Goal: Task Accomplishment & Management: Use online tool/utility

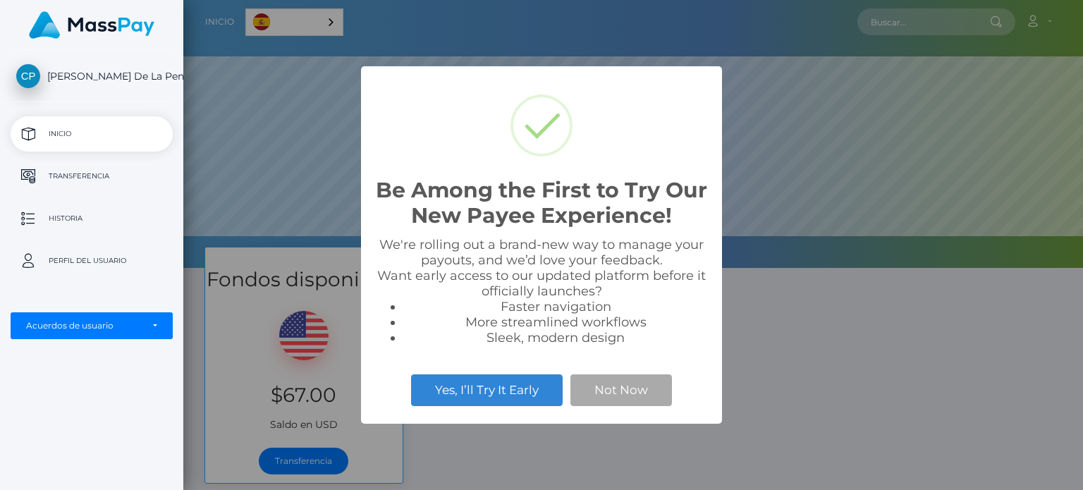
scroll to position [268, 899]
click at [643, 388] on button "Not Now" at bounding box center [620, 389] width 101 height 31
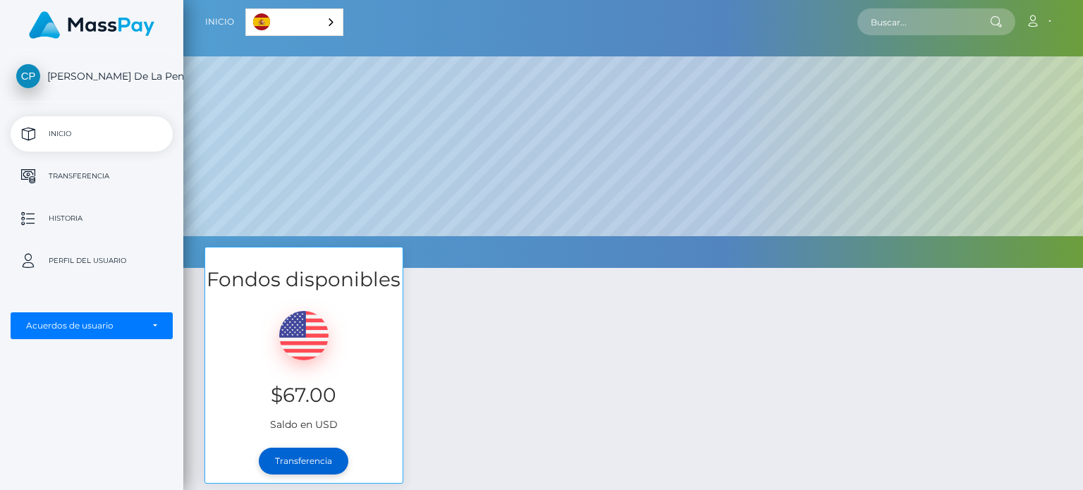
click at [319, 452] on link "Transferencia" at bounding box center [304, 461] width 90 height 27
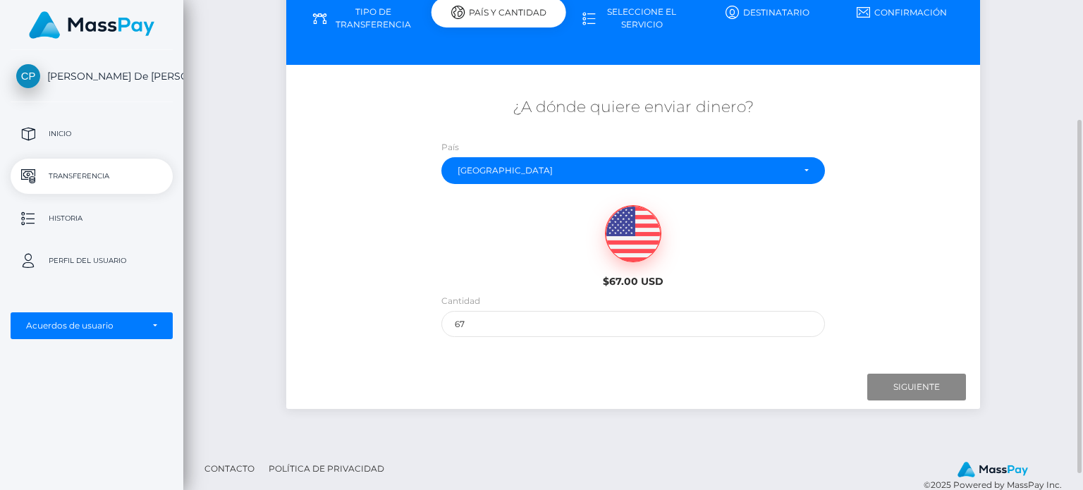
scroll to position [189, 0]
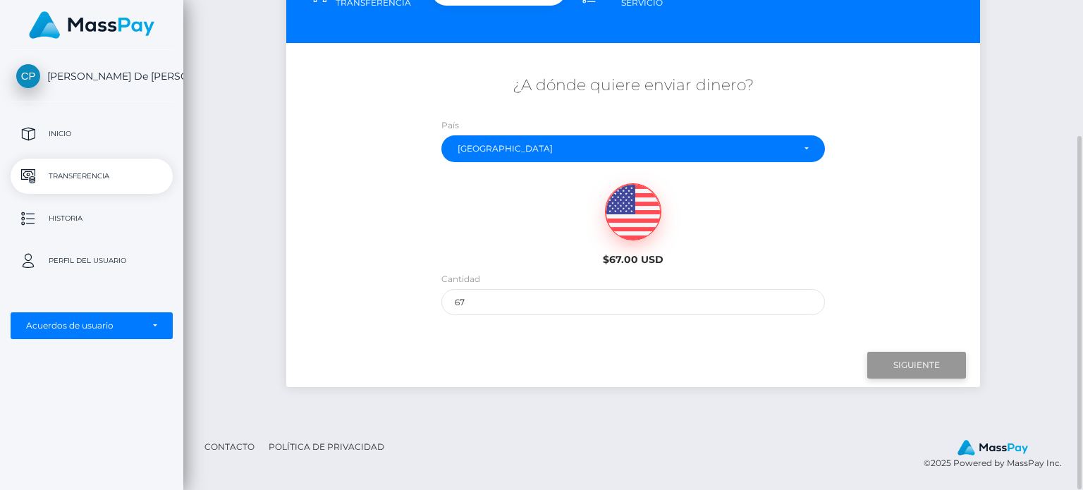
click at [919, 377] on input "Siguiente" at bounding box center [916, 365] width 99 height 27
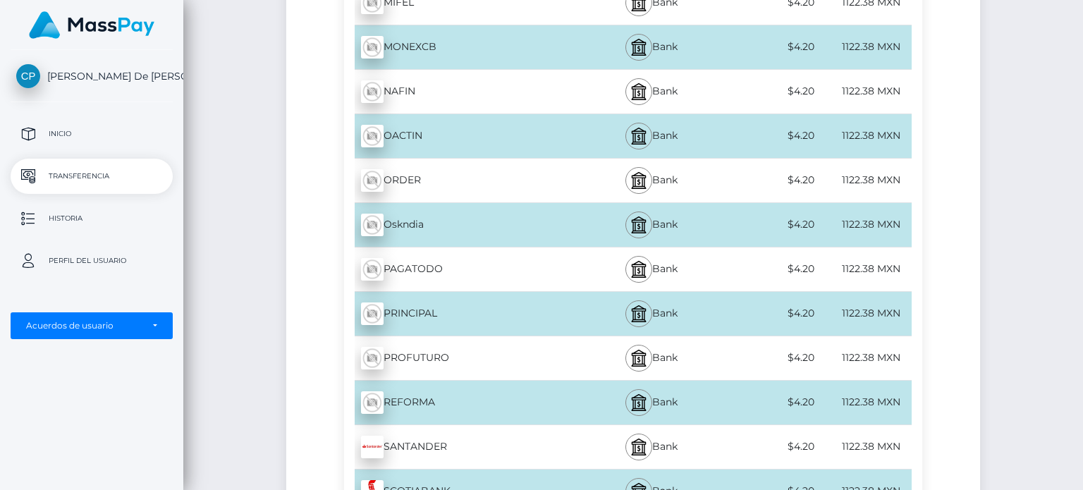
scroll to position [4568, 0]
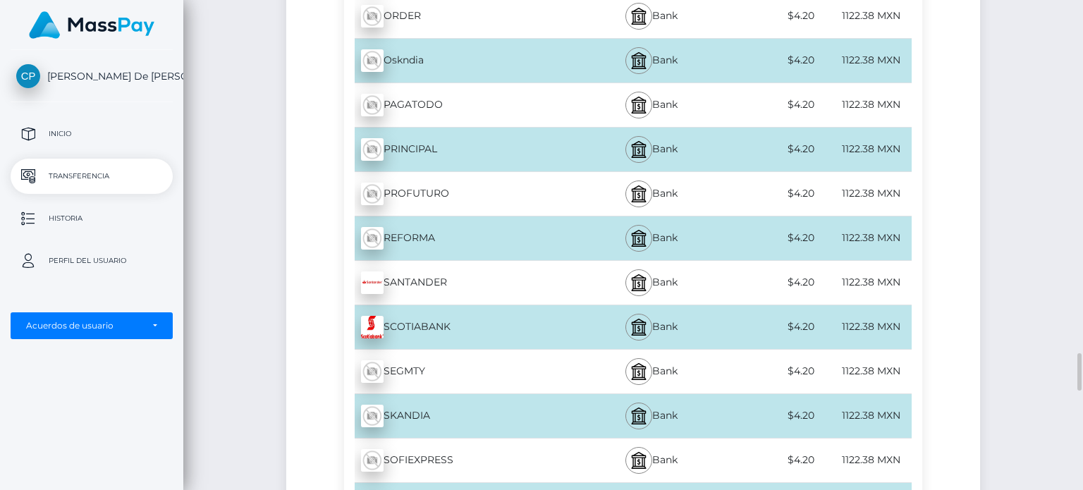
click at [553, 269] on div "SANTANDER - MXN" at bounding box center [462, 282] width 236 height 39
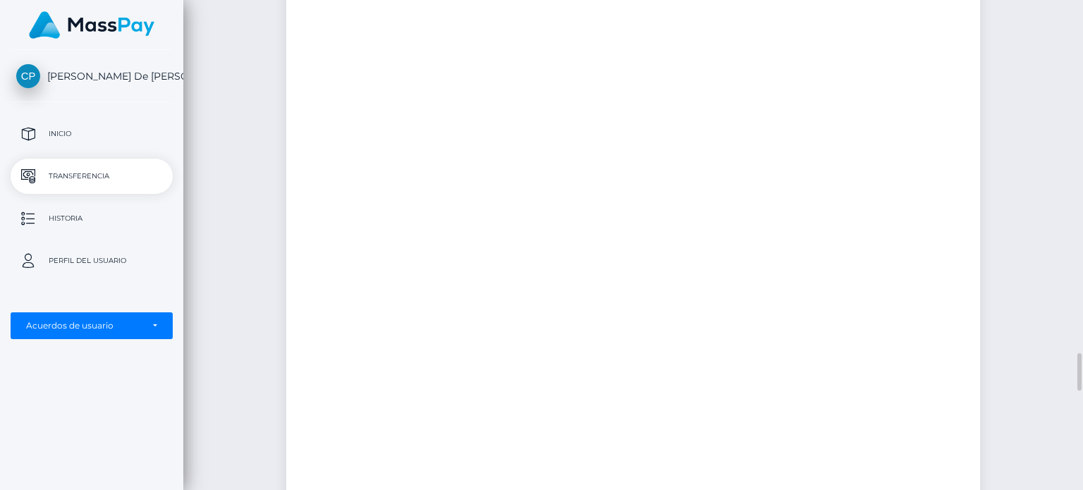
scroll to position [4567, 0]
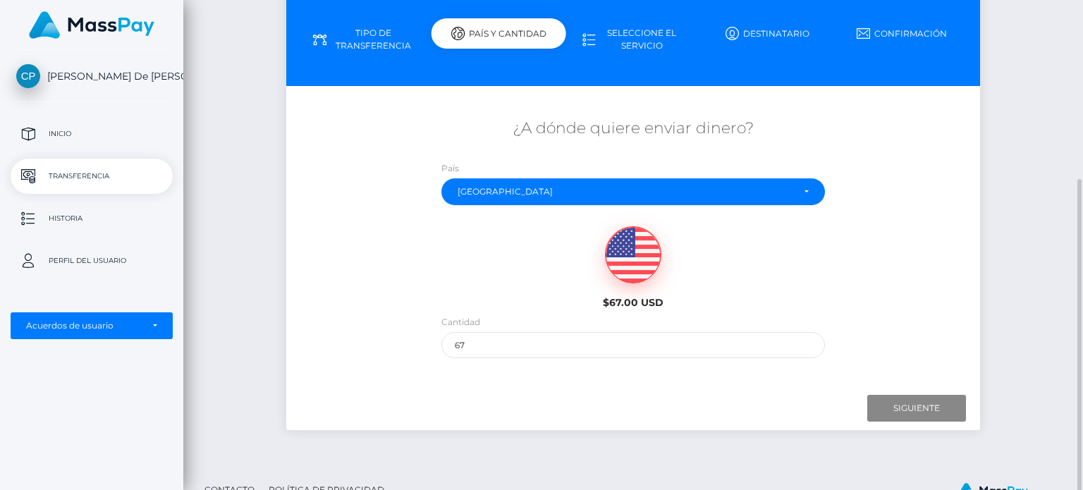
scroll to position [189, 0]
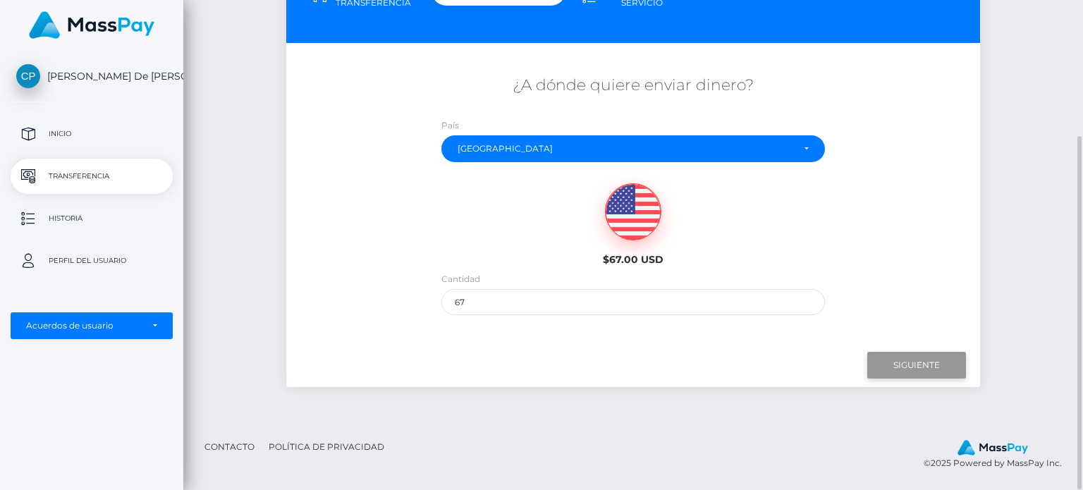
click at [921, 366] on input "Next" at bounding box center [916, 365] width 99 height 27
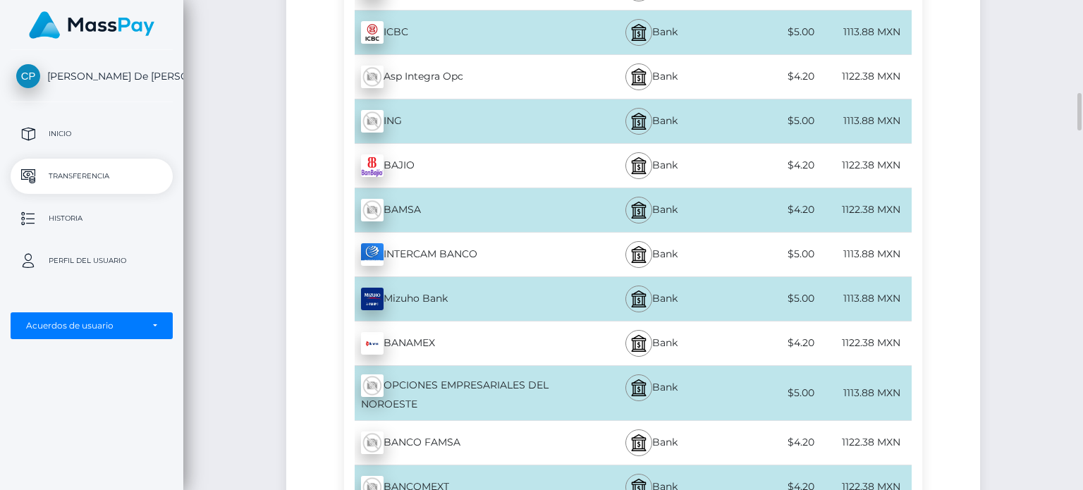
scroll to position [1210, 0]
click at [598, 338] on div "Bank" at bounding box center [651, 344] width 142 height 44
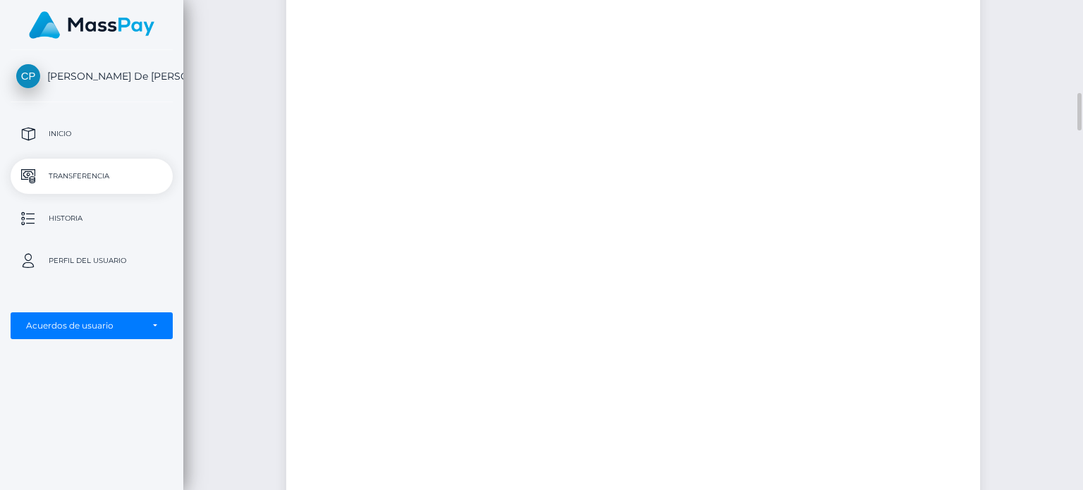
scroll to position [1209, 0]
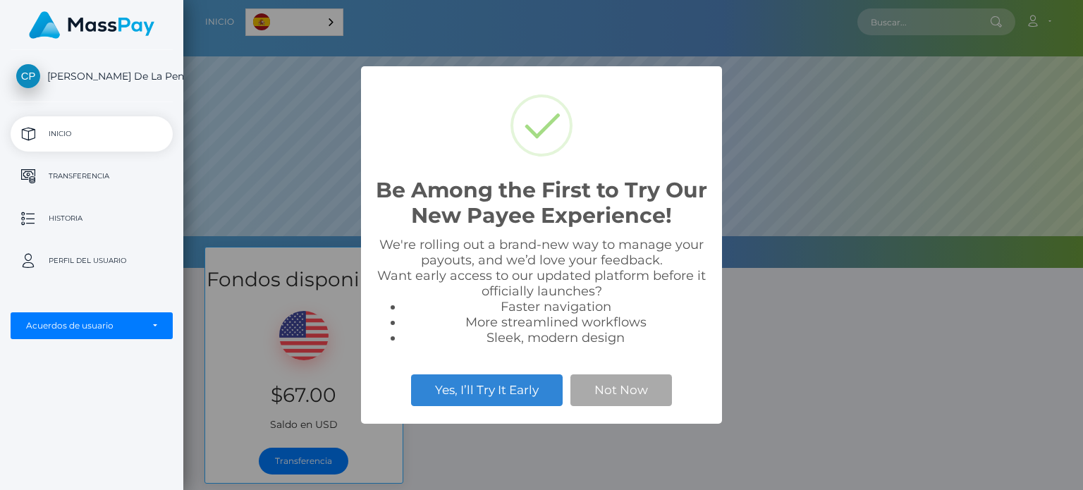
scroll to position [268, 899]
click at [627, 374] on div "Yes, I’ll Try It Early Not Now" at bounding box center [541, 390] width 333 height 39
click at [626, 382] on button "Not Now" at bounding box center [620, 389] width 101 height 31
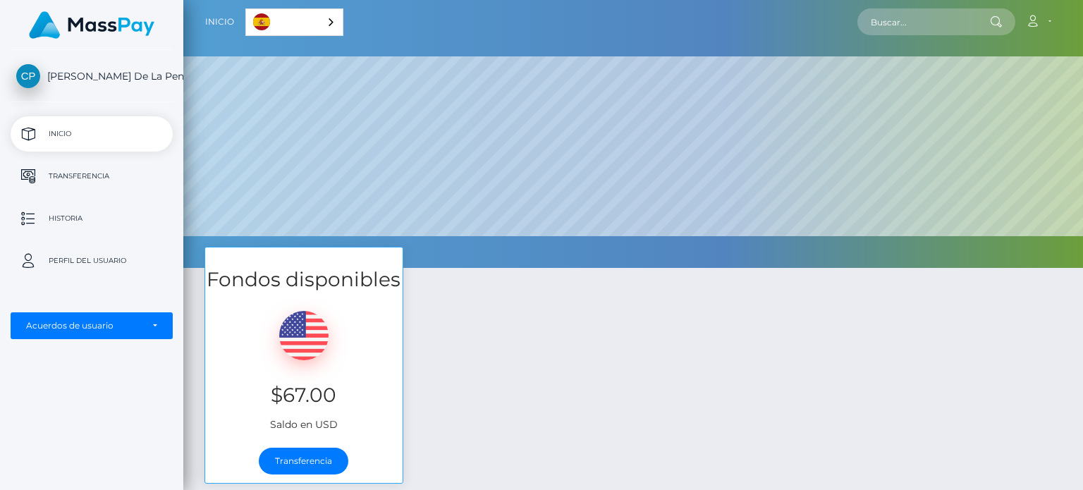
click at [283, 443] on div "Transferencia" at bounding box center [303, 461] width 197 height 44
click at [297, 462] on link "Transferencia" at bounding box center [304, 461] width 90 height 27
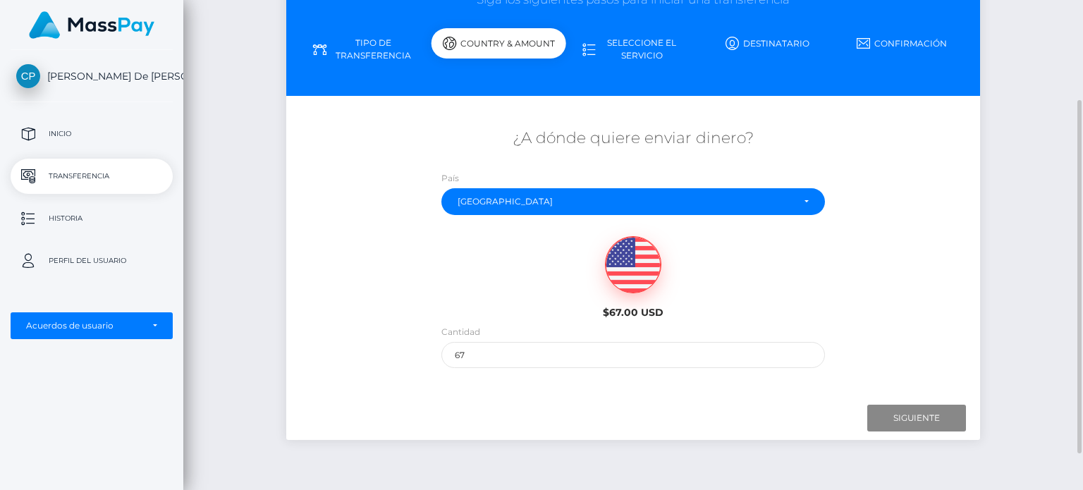
scroll to position [138, 0]
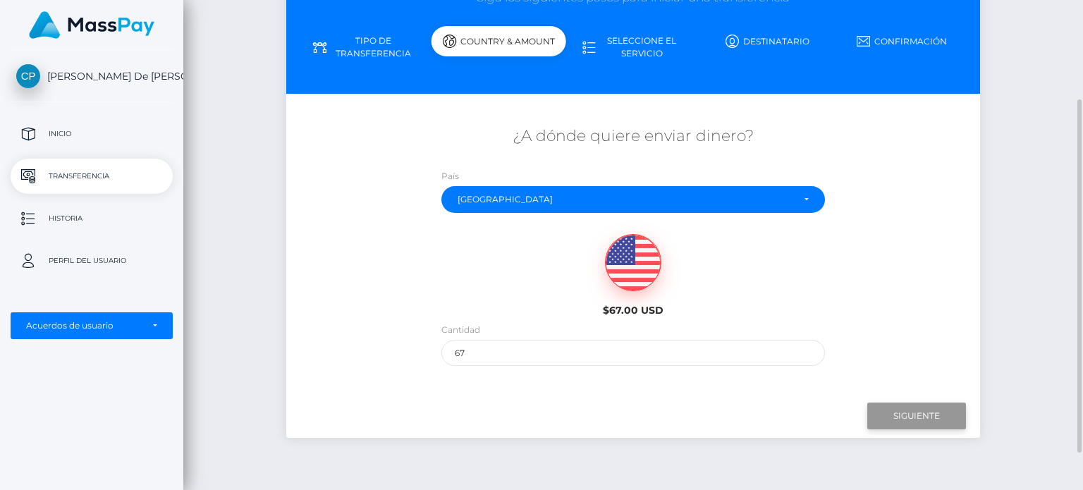
click at [920, 417] on input "Siguiente" at bounding box center [916, 415] width 99 height 27
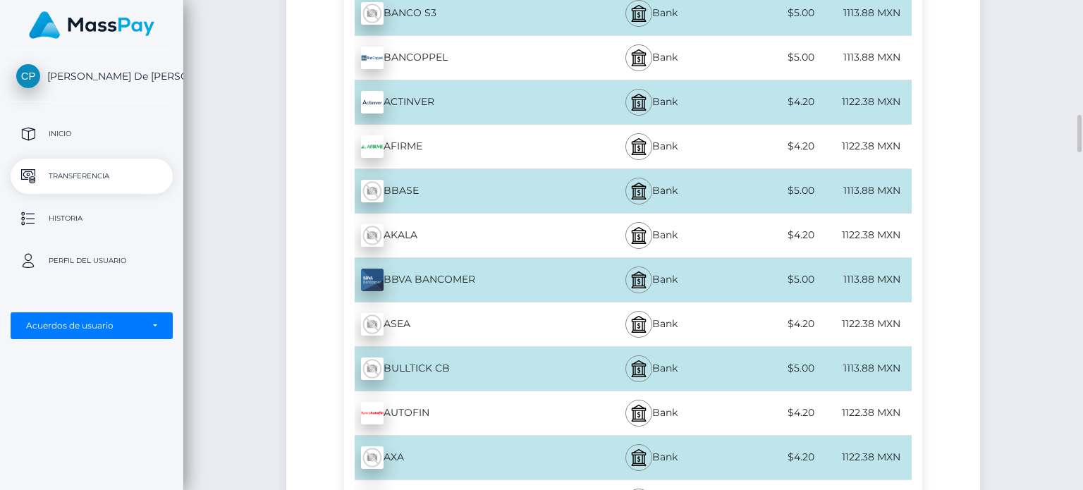
scroll to position [757, 0]
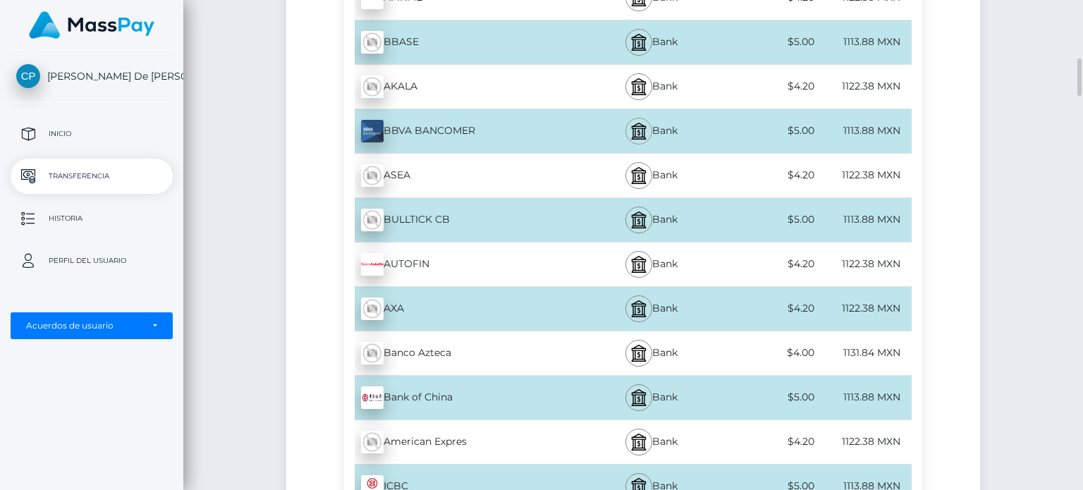
click at [640, 128] on img at bounding box center [638, 131] width 17 height 17
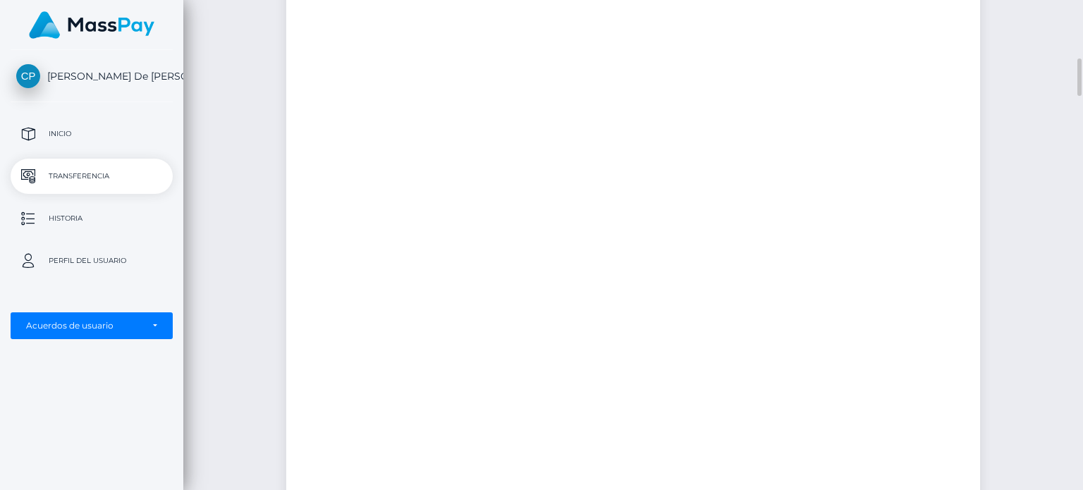
scroll to position [756, 0]
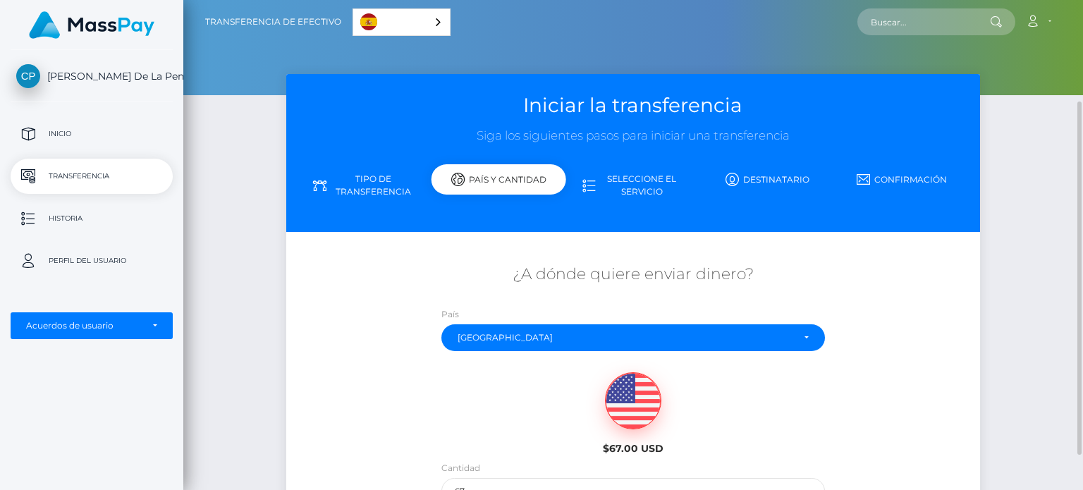
scroll to position [143, 0]
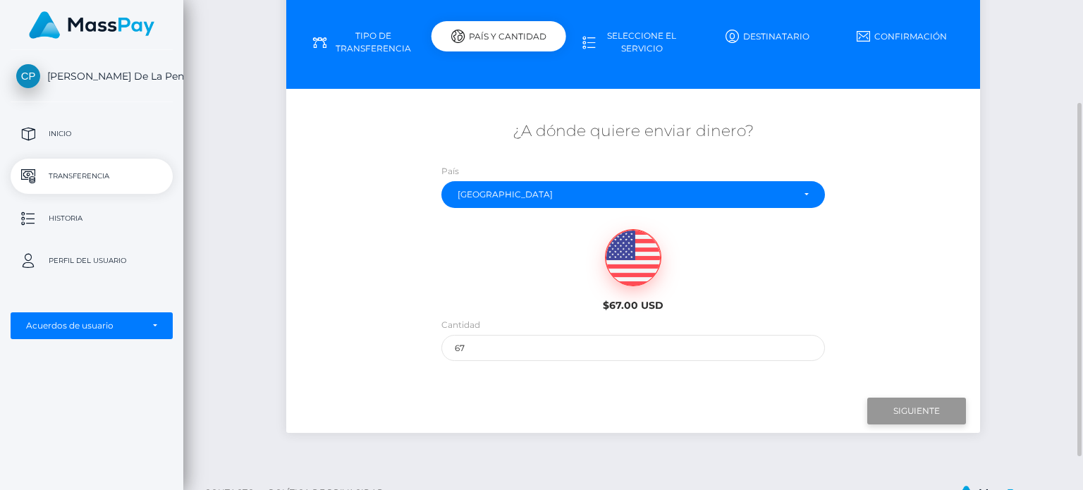
click at [903, 405] on input "Siguiente" at bounding box center [916, 410] width 99 height 27
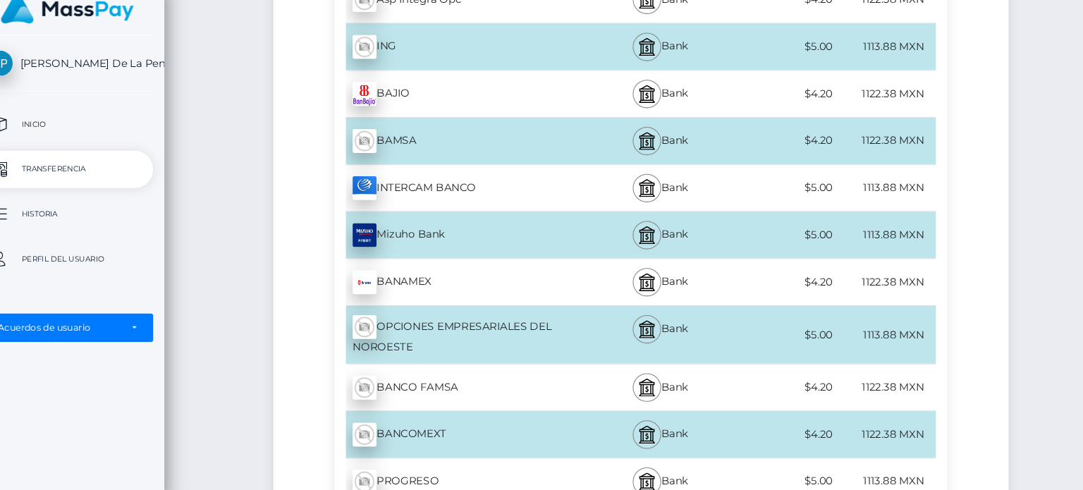
scroll to position [1273, 0]
click at [583, 290] on div "Bank" at bounding box center [651, 281] width 142 height 44
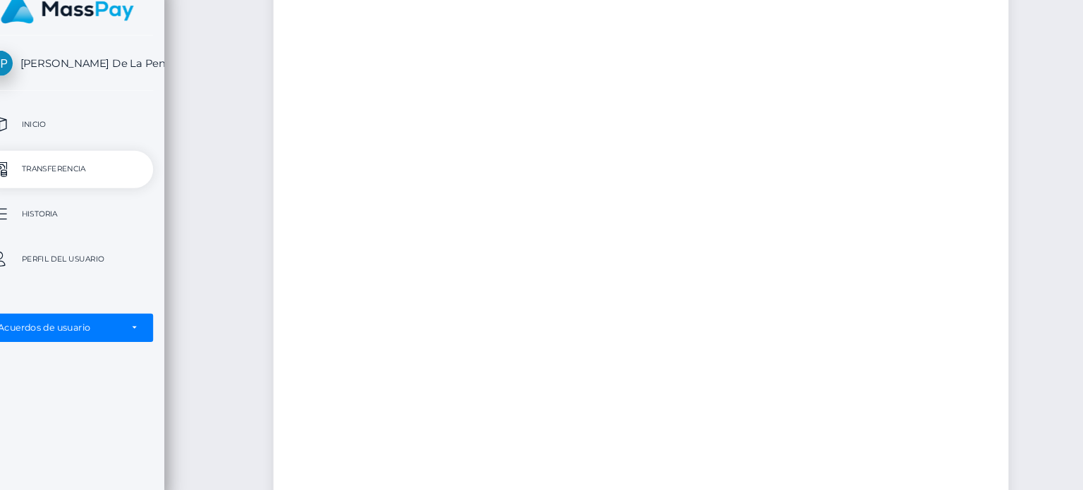
scroll to position [1271, 0]
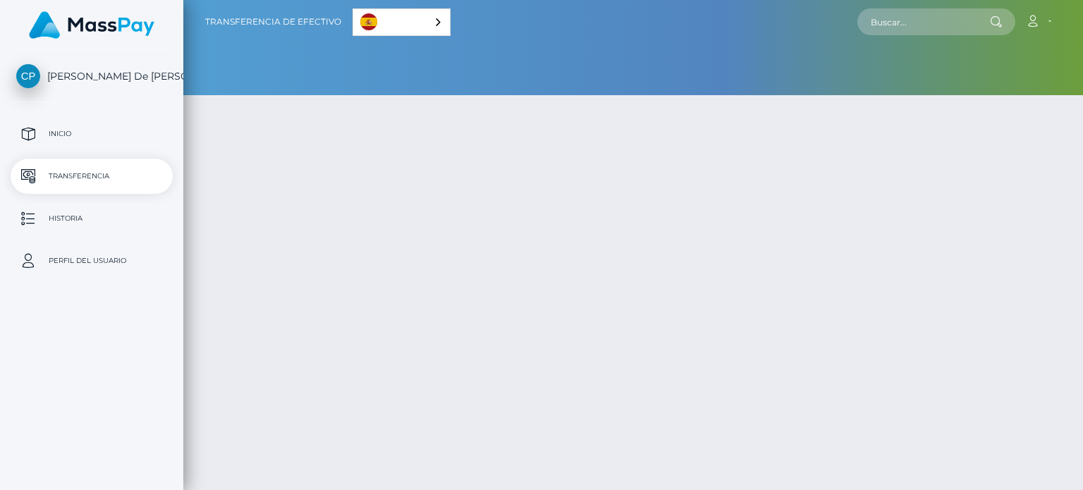
select select
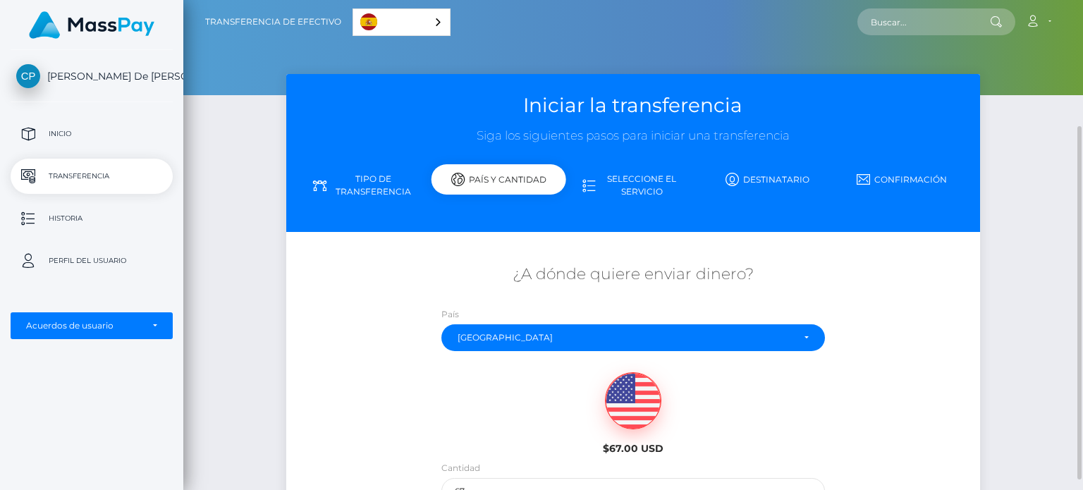
scroll to position [130, 0]
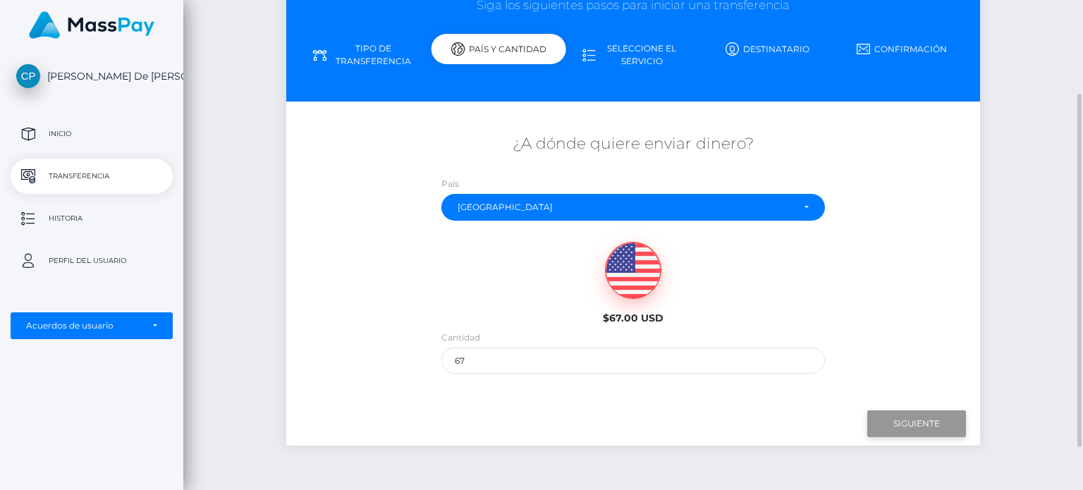
click at [924, 415] on input "Siguiente" at bounding box center [916, 423] width 99 height 27
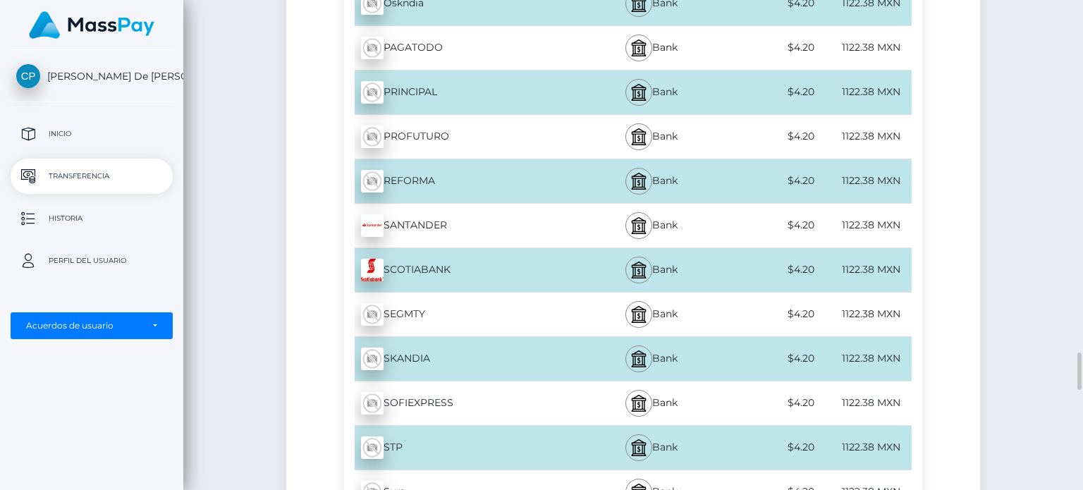
scroll to position [4625, 0]
click at [414, 211] on div "SANTANDER - MXN" at bounding box center [462, 225] width 236 height 39
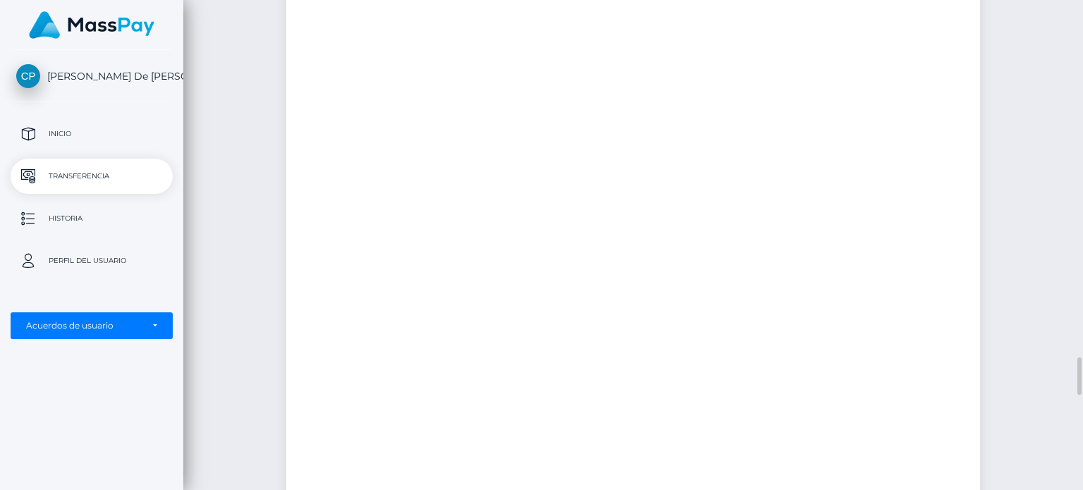
scroll to position [4623, 0]
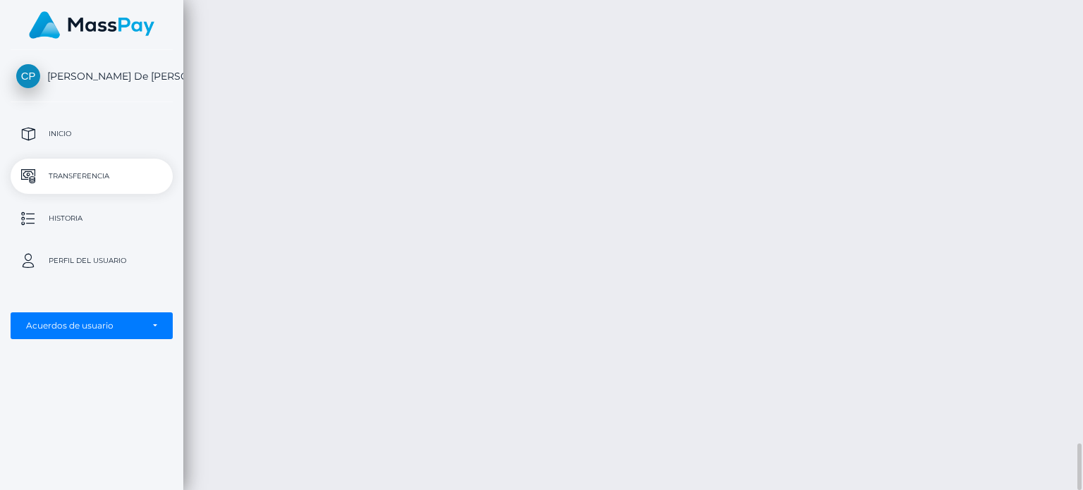
click at [756, 204] on div "Transferencia de efectivo Español English 中文 (简体) Português (Brasil) Cuenta" at bounding box center [632, 245] width 899 height 490
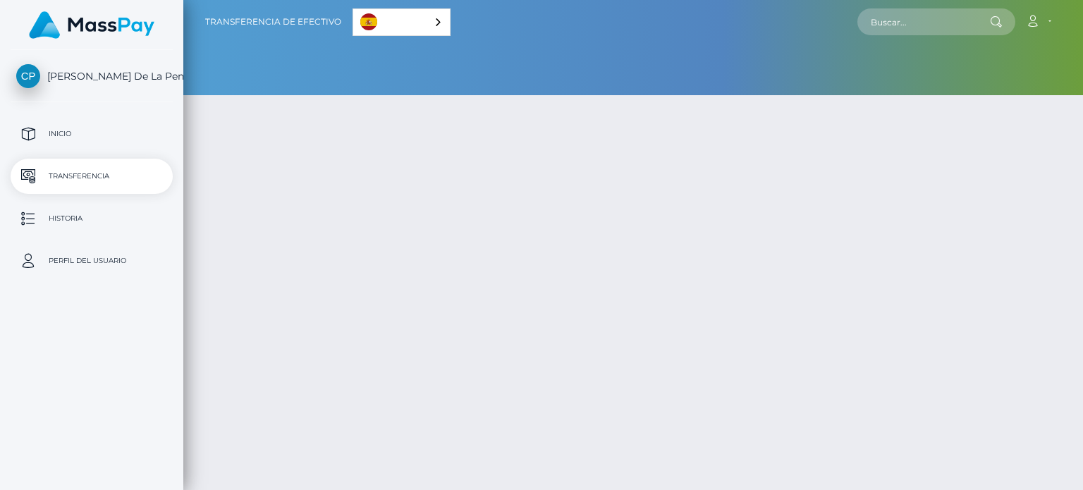
select select
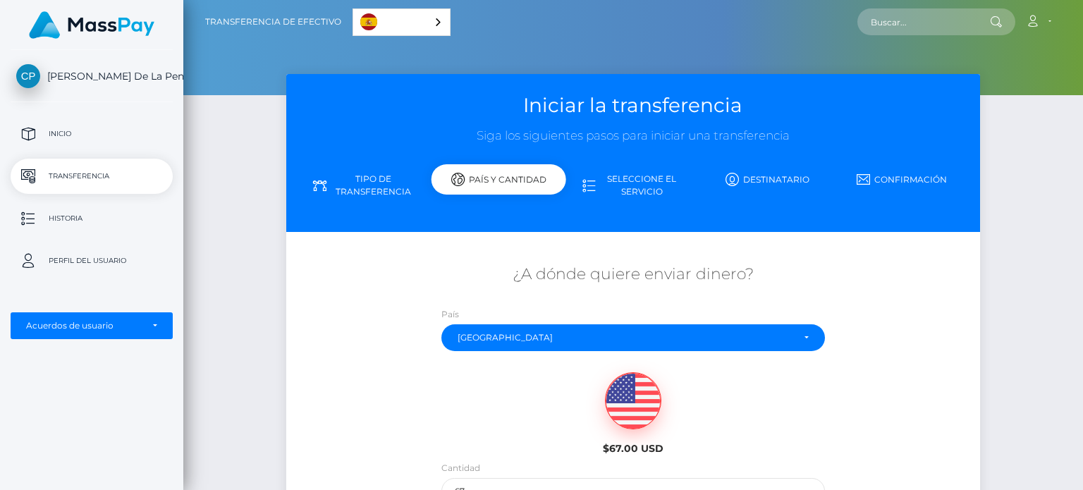
scroll to position [189, 0]
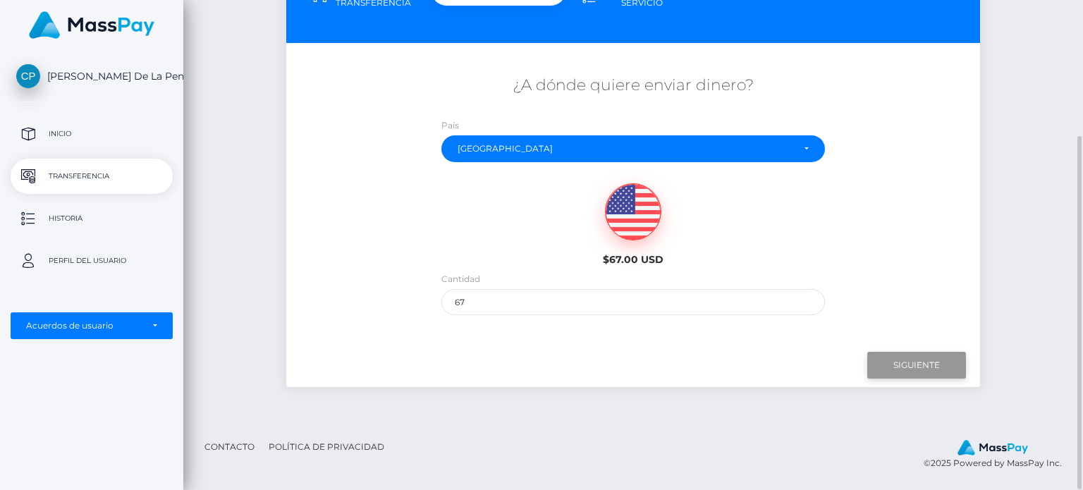
click at [882, 357] on input "Siguiente" at bounding box center [916, 365] width 99 height 27
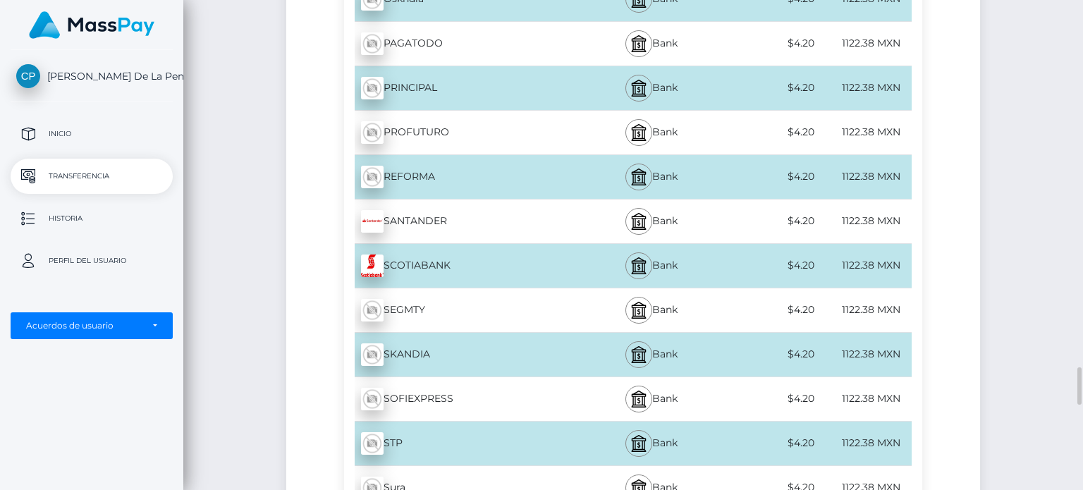
scroll to position [4637, 0]
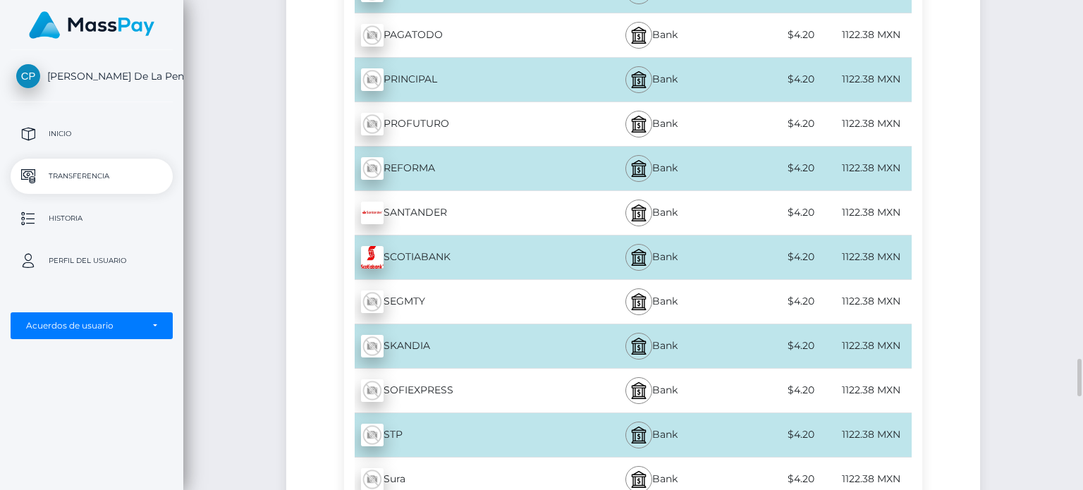
click at [651, 202] on div "Bank" at bounding box center [651, 213] width 142 height 44
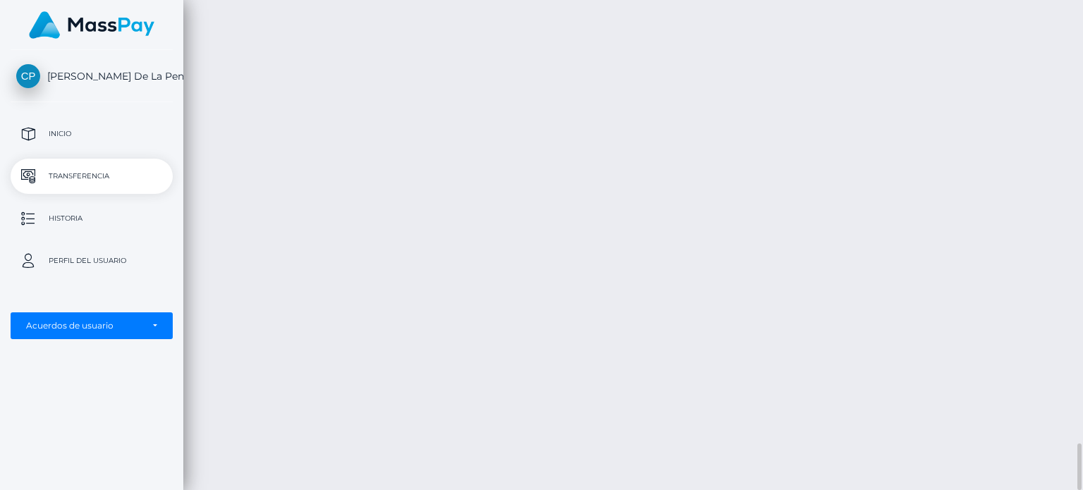
click at [533, 132] on div "Transferencia de efectivo Español English 中文 (简体) Português (Brasil) Cuenta" at bounding box center [632, 245] width 899 height 490
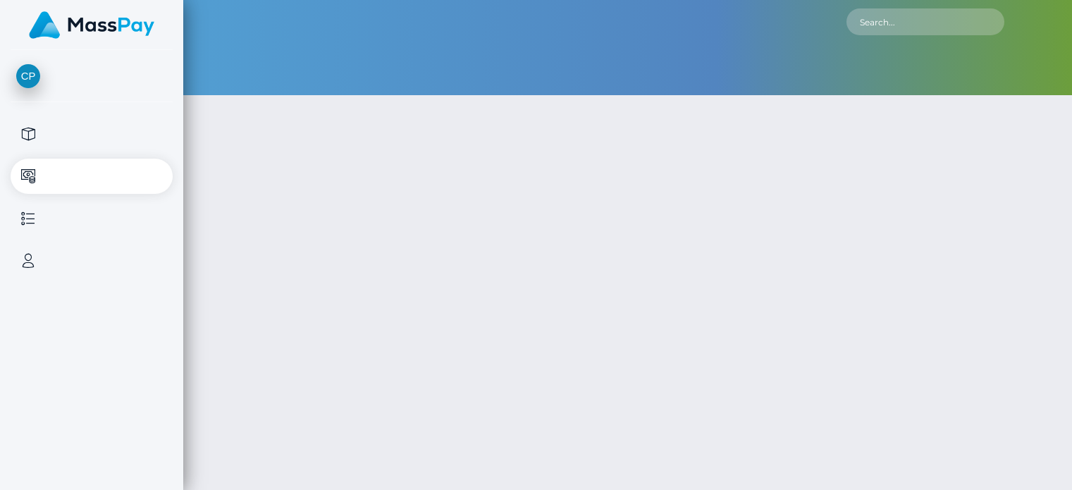
type input "67"
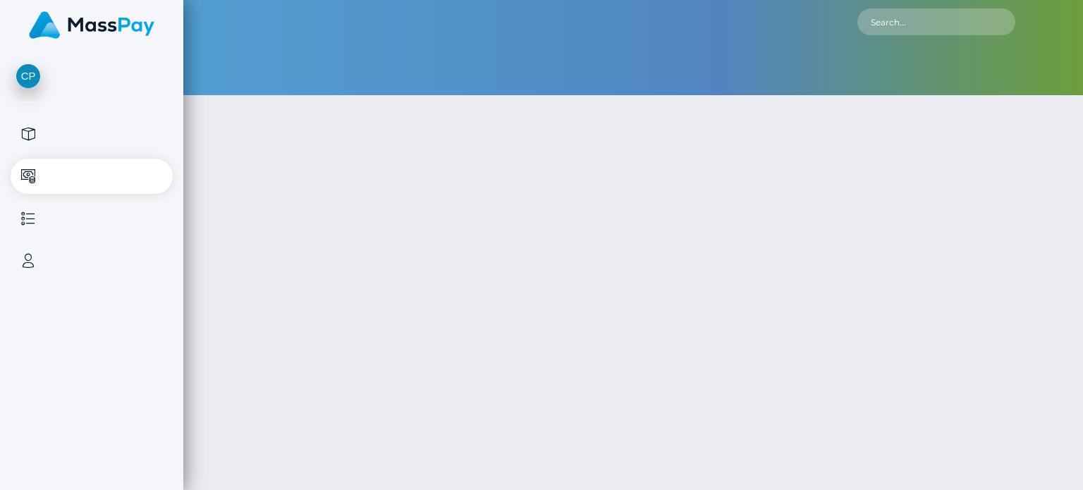
select select
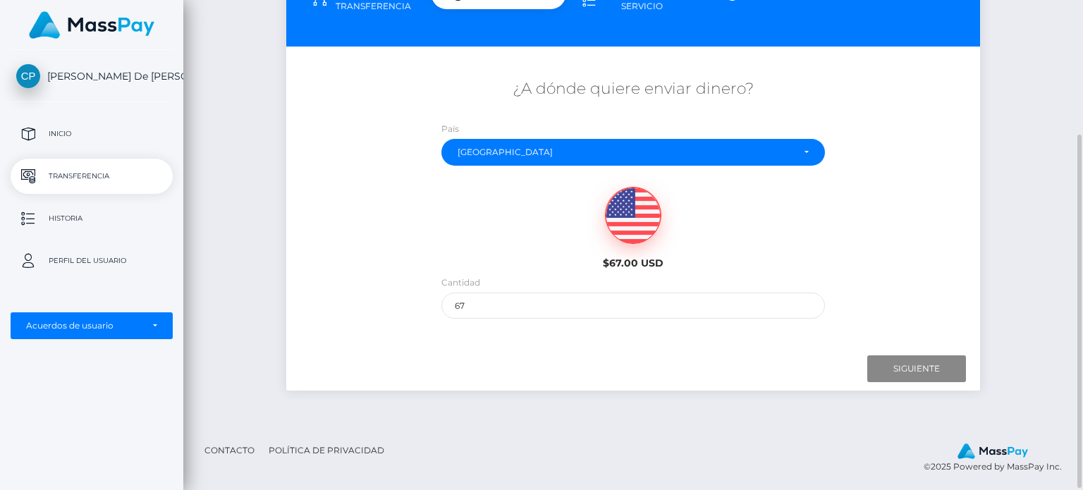
scroll to position [186, 0]
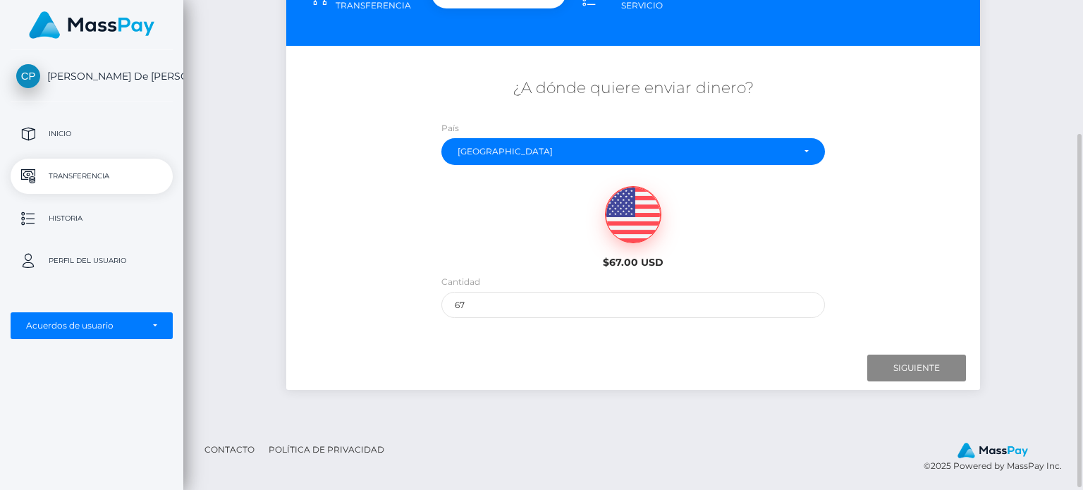
click at [615, 226] on img at bounding box center [632, 215] width 55 height 56
click at [789, 312] on input "67" at bounding box center [632, 305] width 383 height 26
click at [898, 366] on input "Next" at bounding box center [916, 367] width 99 height 27
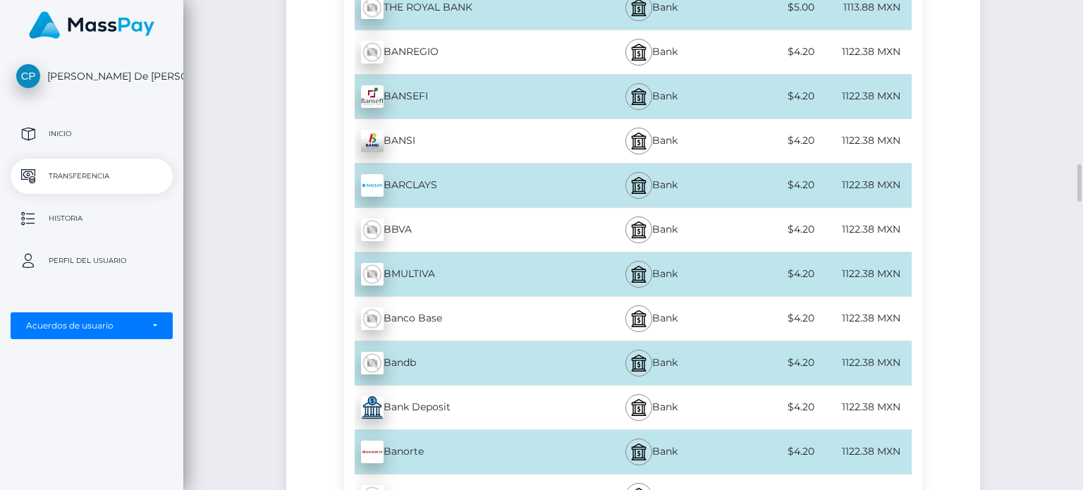
scroll to position [2133, 0]
click at [471, 221] on div "BBVA - MXN" at bounding box center [462, 230] width 236 height 39
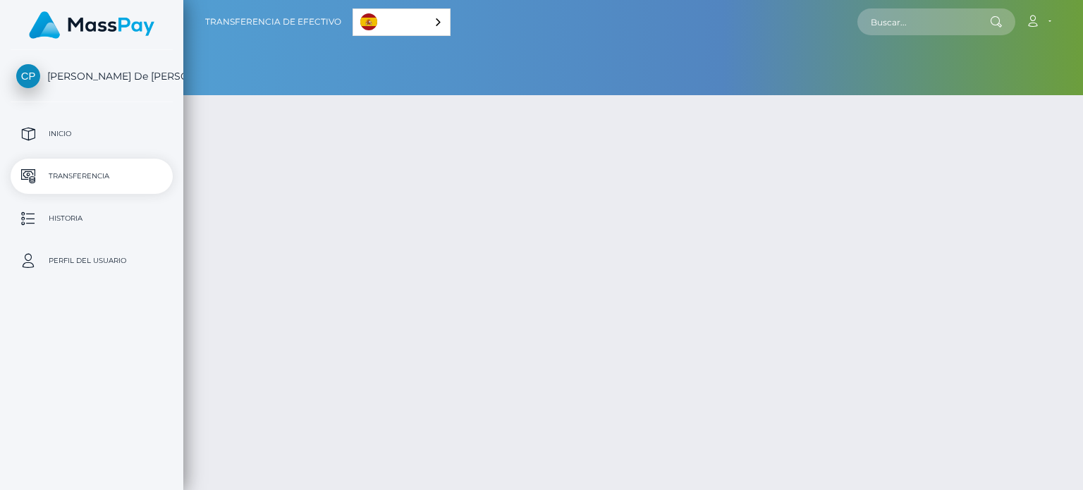
select select
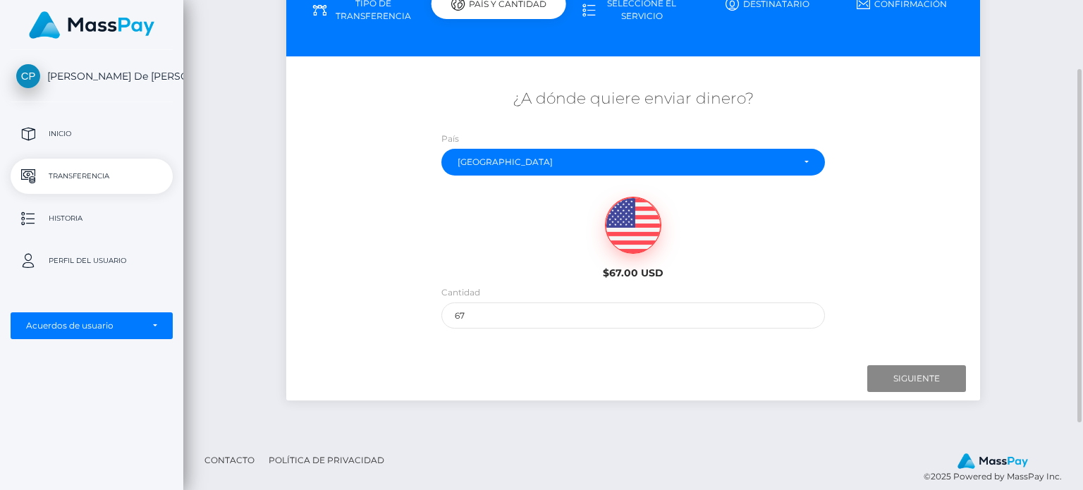
scroll to position [143, 0]
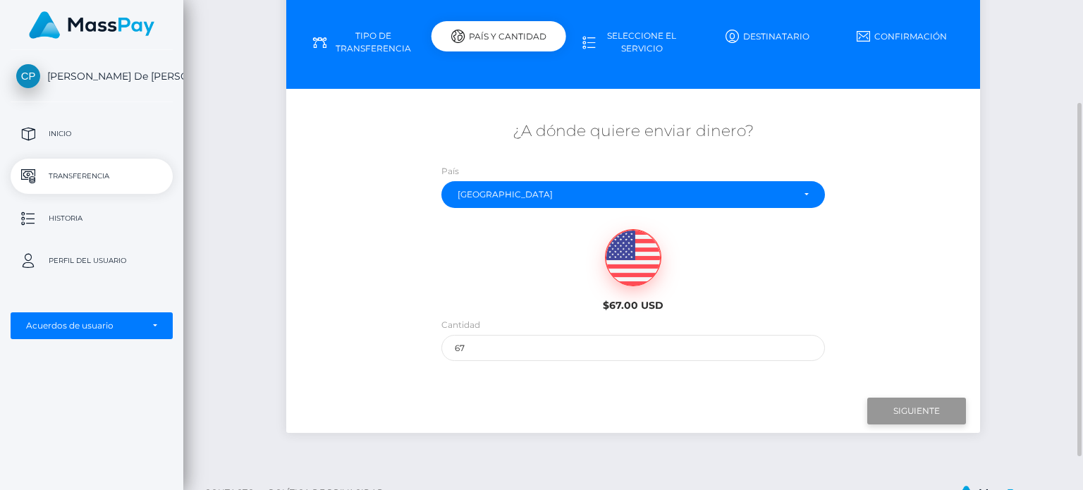
click at [927, 409] on input "Siguiente" at bounding box center [916, 410] width 99 height 27
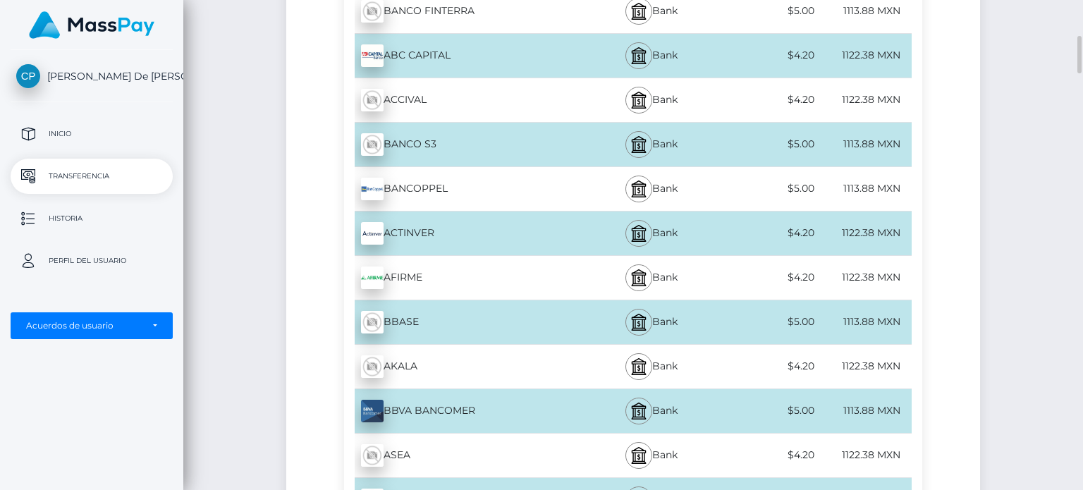
scroll to position [476, 0]
click at [531, 386] on div "AKALA - MXN Bank $4.20" at bounding box center [627, 367] width 567 height 44
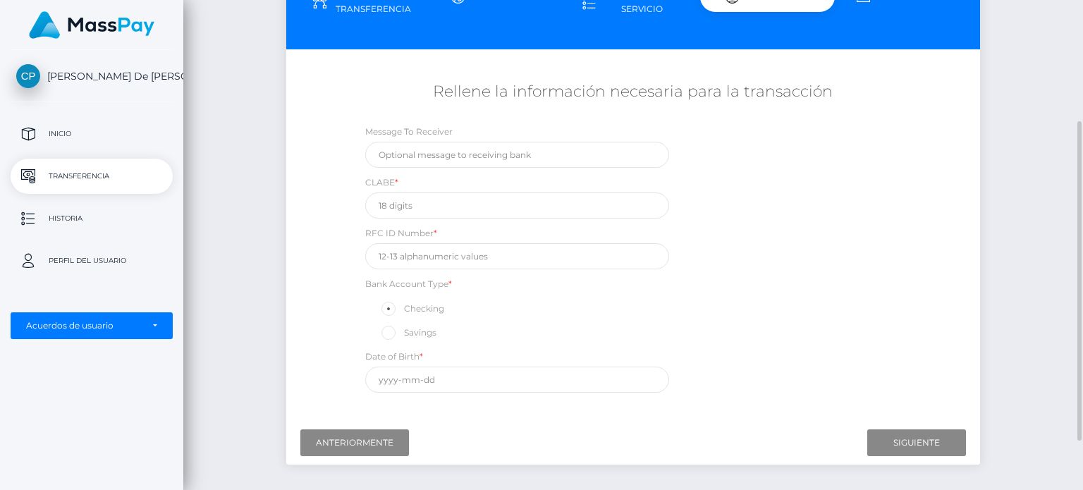
scroll to position [185, 0]
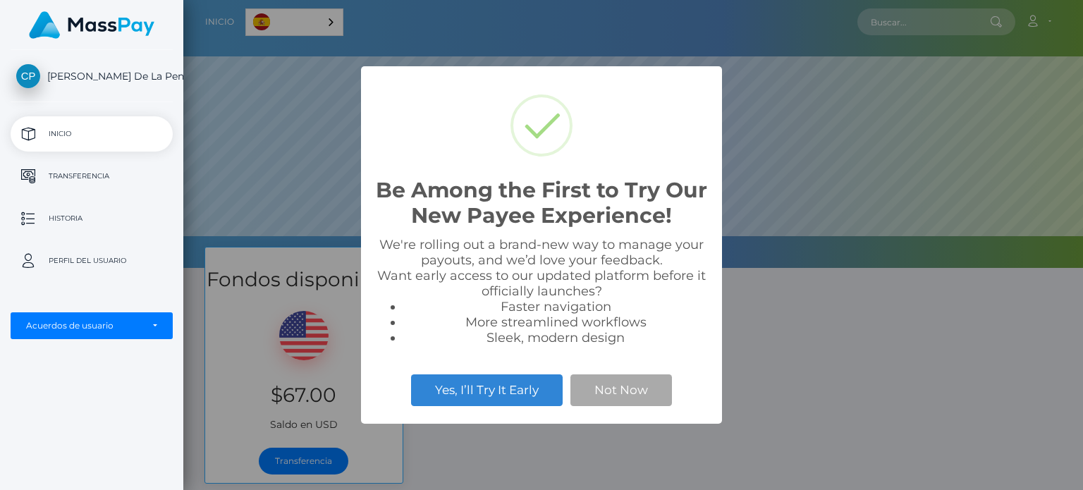
scroll to position [268, 899]
click at [660, 436] on div "Be Among the First to Try Our New Payee Experience! × We're rolling out a brand…" at bounding box center [541, 245] width 1083 height 490
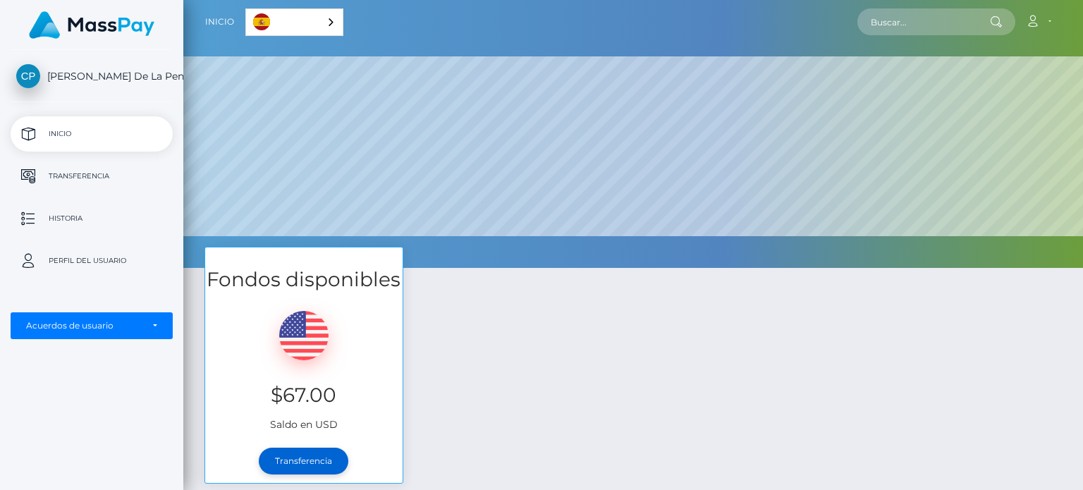
click at [313, 457] on link "Transferencia" at bounding box center [304, 461] width 90 height 27
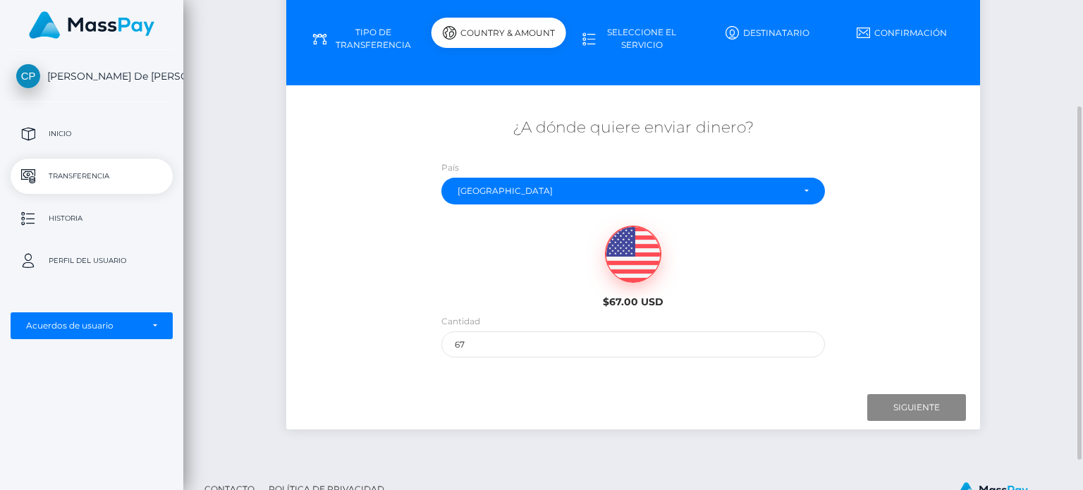
scroll to position [189, 0]
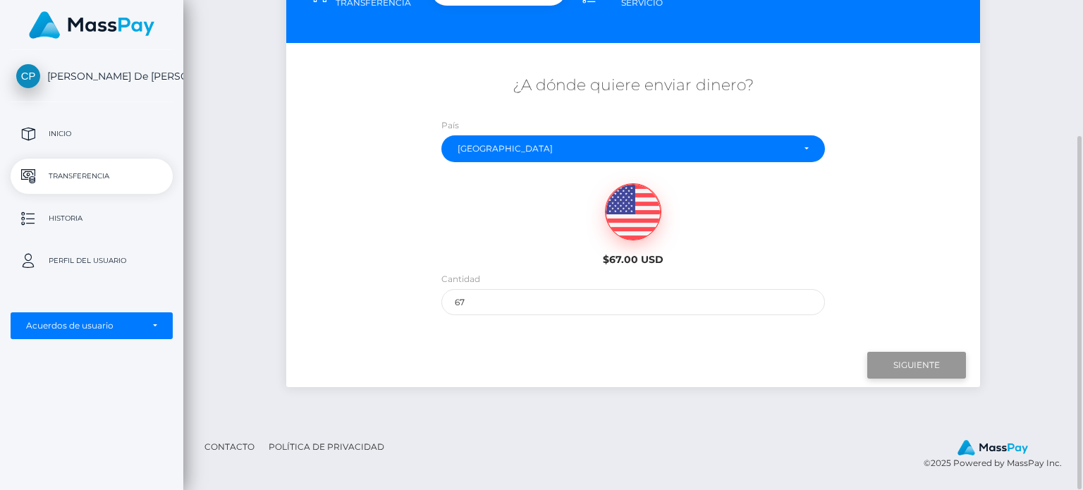
click at [887, 359] on input "Siguiente" at bounding box center [916, 365] width 99 height 27
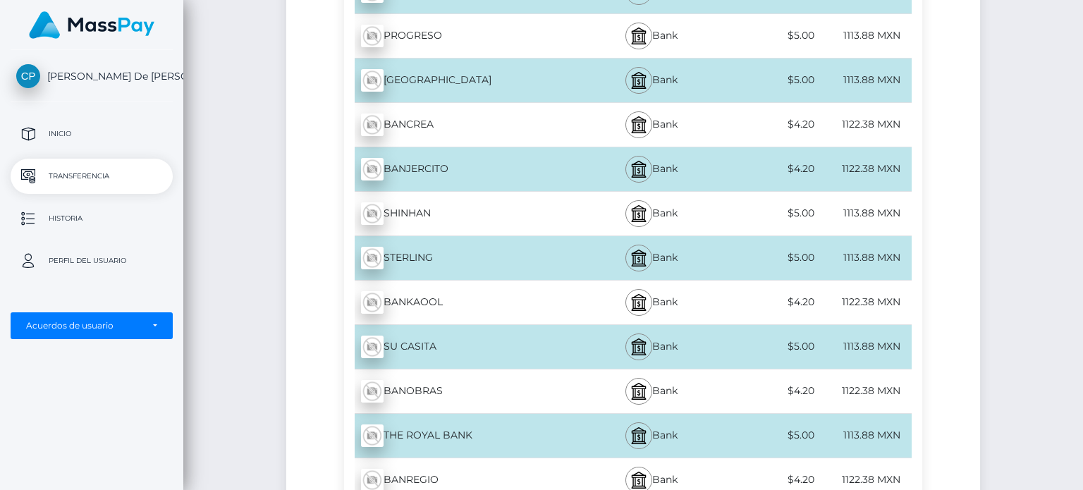
scroll to position [1458, 0]
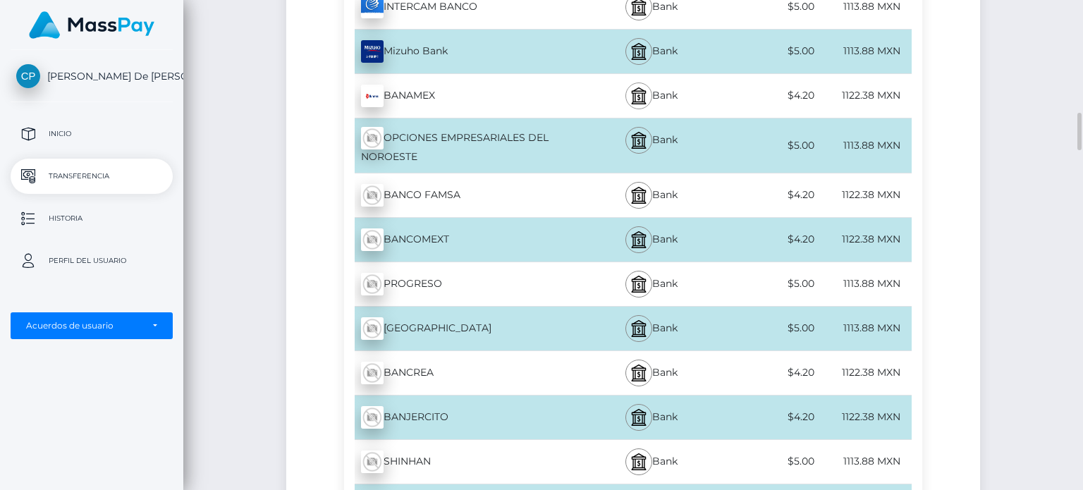
click at [640, 94] on img at bounding box center [638, 95] width 17 height 17
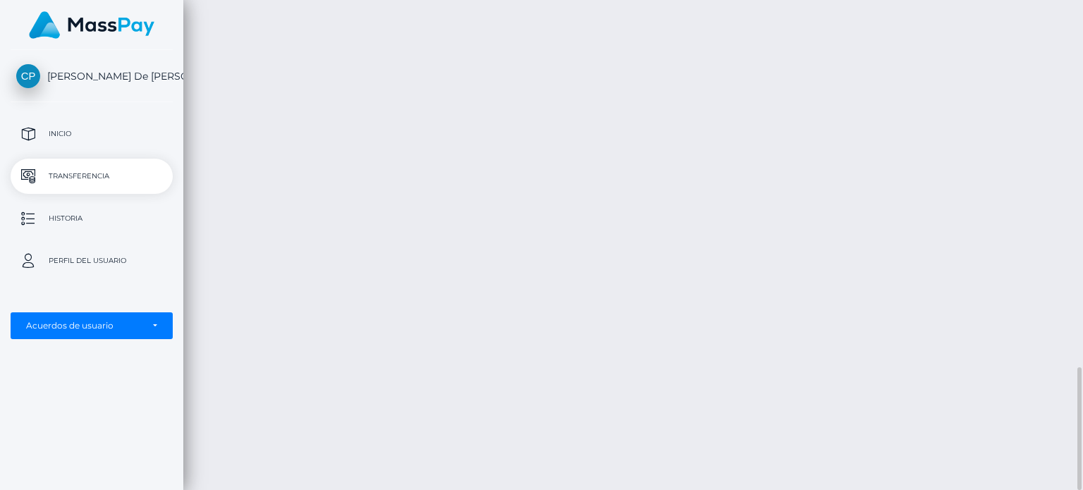
scroll to position [1424, 0]
click at [612, 156] on div "Transferencia de efectivo Español English 中文 (简体) Português (Brasil) Cuenta" at bounding box center [632, 245] width 899 height 490
click at [519, 196] on div "Transferencia de efectivo Español English 中文 (简体) Português (Brasil) Cuenta" at bounding box center [632, 245] width 899 height 490
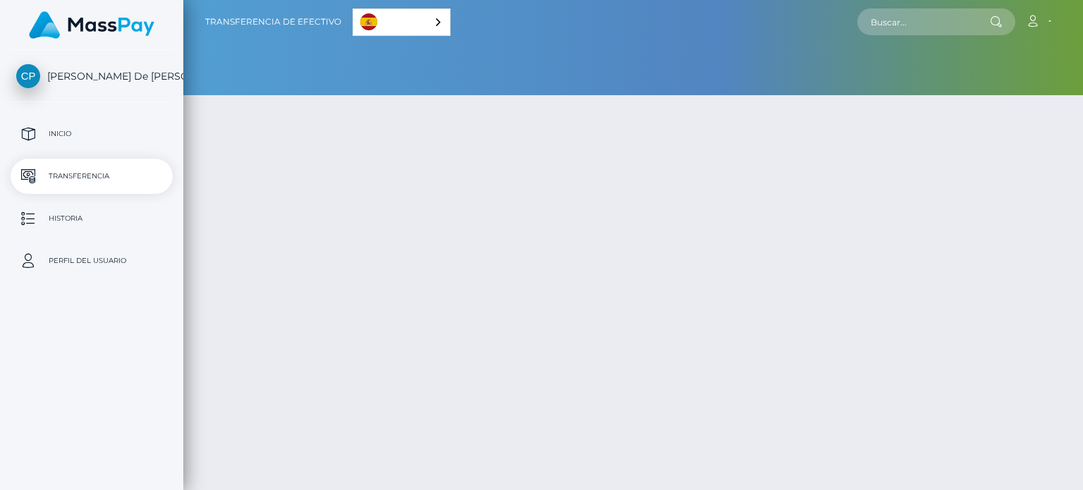
select select
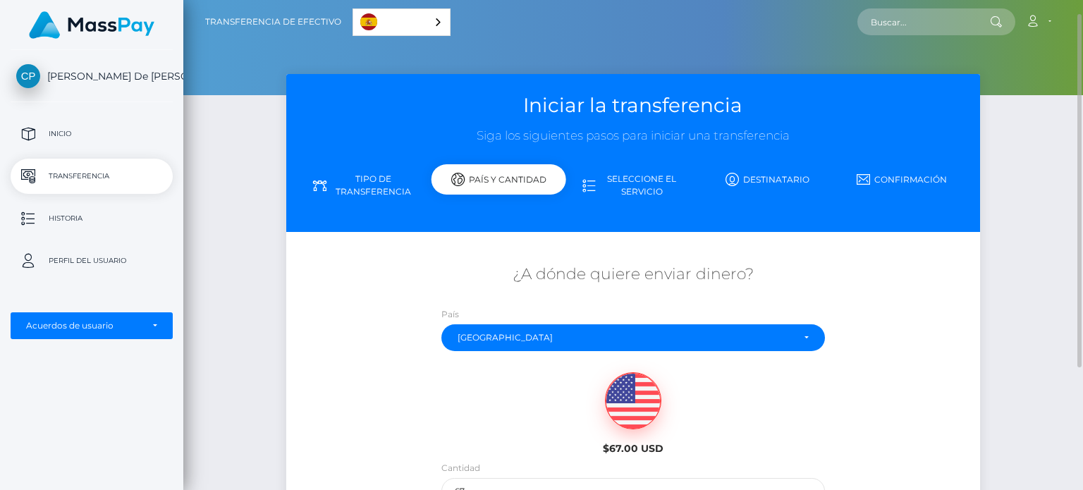
scroll to position [189, 0]
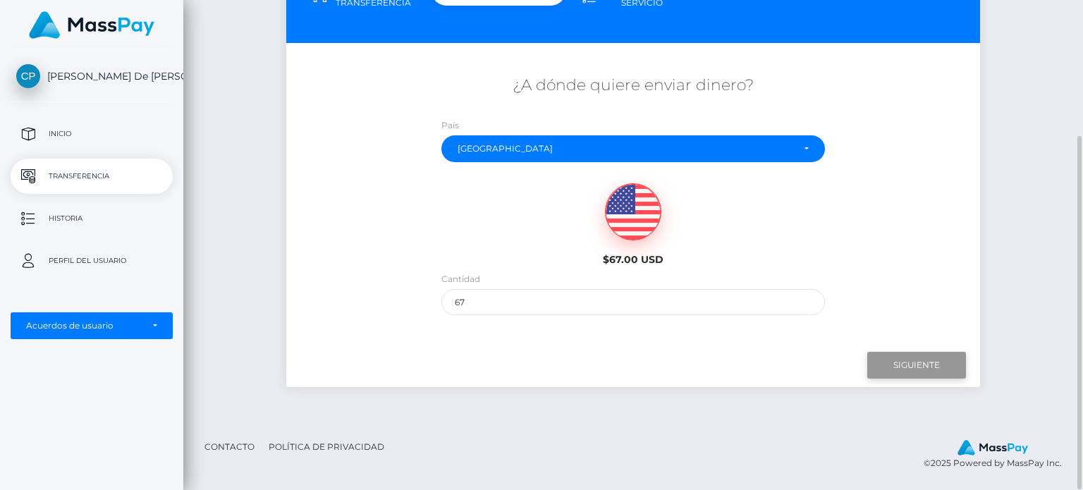
click at [913, 352] on input "Siguiente" at bounding box center [916, 365] width 99 height 27
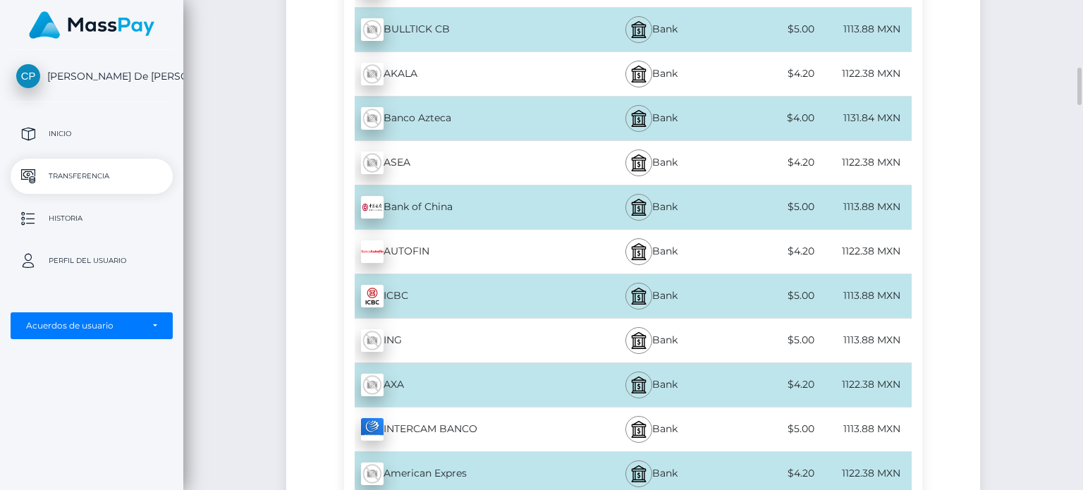
scroll to position [860, 0]
